Goal: Find specific page/section: Find specific page/section

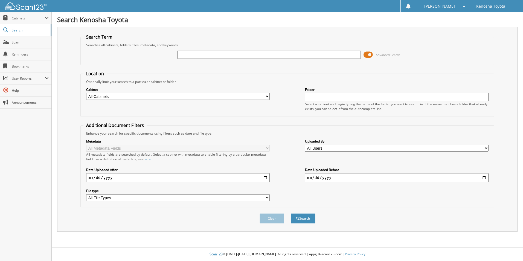
click at [300, 29] on div "Search Term Searches all cabinets, folders, files, metadata, and keywords Advan…" at bounding box center [287, 129] width 460 height 205
click at [455, 6] on div "[PERSON_NAME]" at bounding box center [442, 6] width 46 height 12
click at [452, 14] on link "Settings" at bounding box center [442, 17] width 52 height 10
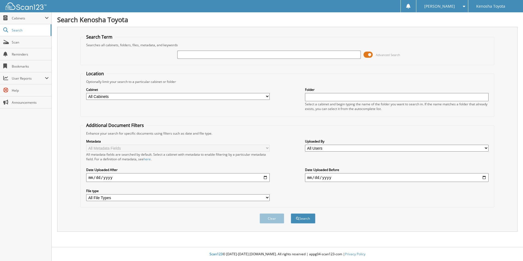
click at [213, 55] on input "text" at bounding box center [268, 55] width 183 height 8
click at [216, 67] on form "Search Term Searches all cabinets, folders, files, metadata, and keywords Advan…" at bounding box center [286, 131] width 413 height 195
click at [228, 75] on fieldset "Location Optionally limit your search to a particular cabinet or folder Cabinet…" at bounding box center [286, 94] width 413 height 46
